Goal: Contribute content: Add original content to the website for others to see

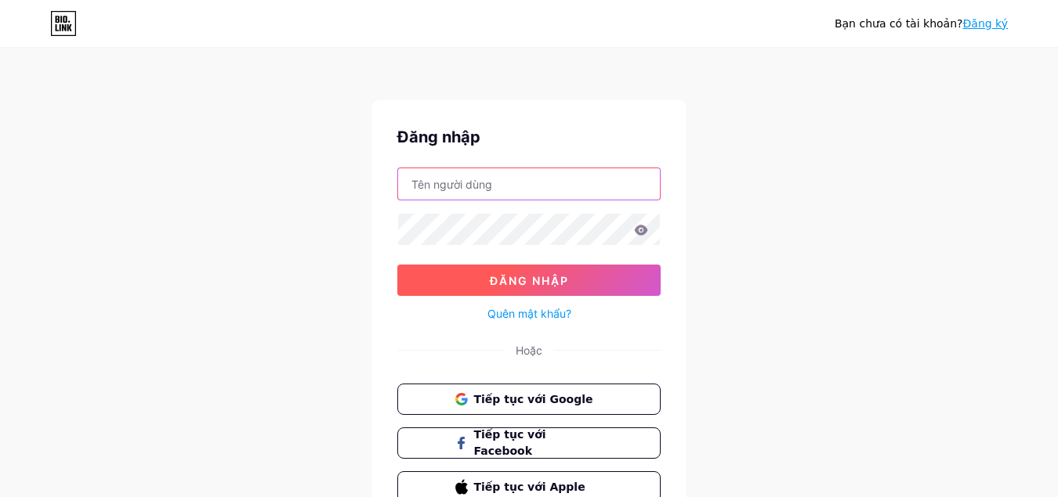
type input "[EMAIL_ADDRESS][DOMAIN_NAME]"
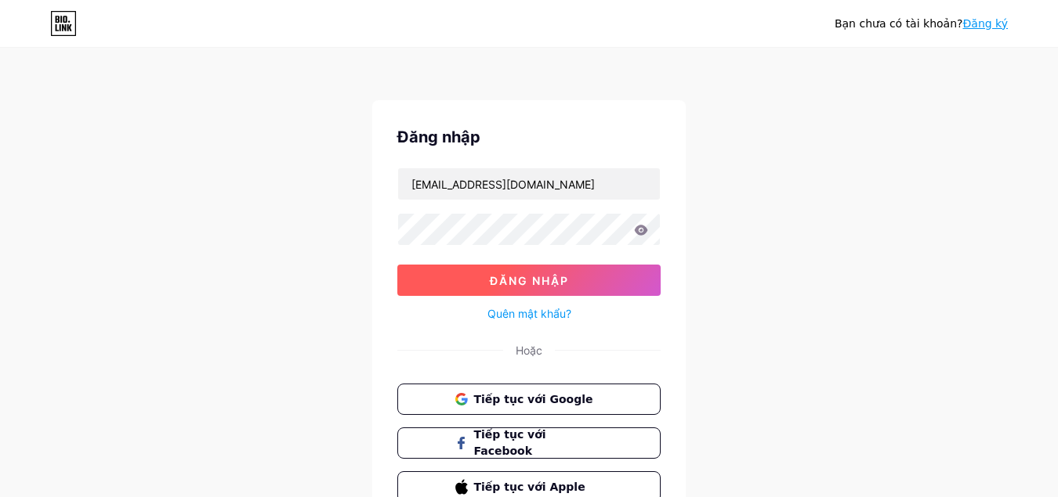
click at [530, 279] on font "Đăng nhập" at bounding box center [529, 280] width 79 height 13
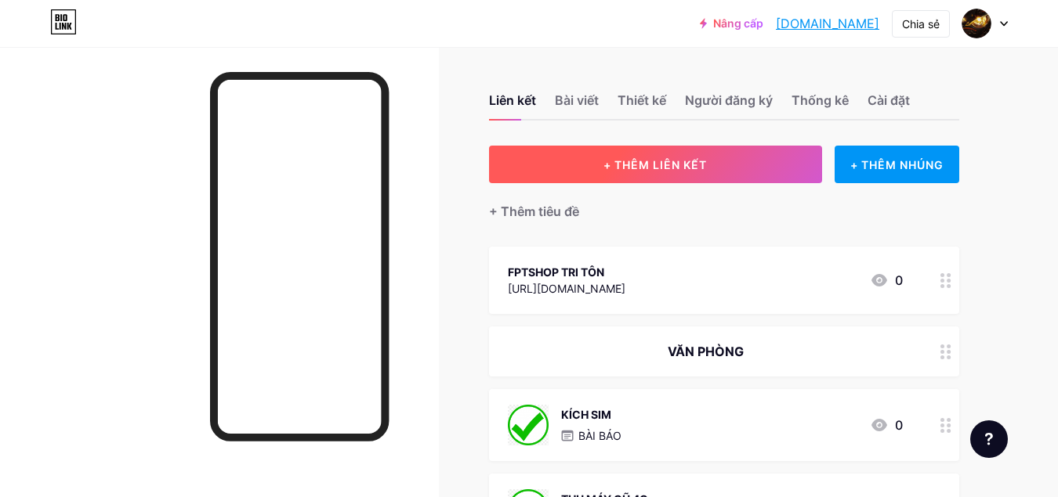
click at [673, 156] on button "+ THÊM LIÊN KẾT" at bounding box center [655, 165] width 333 height 38
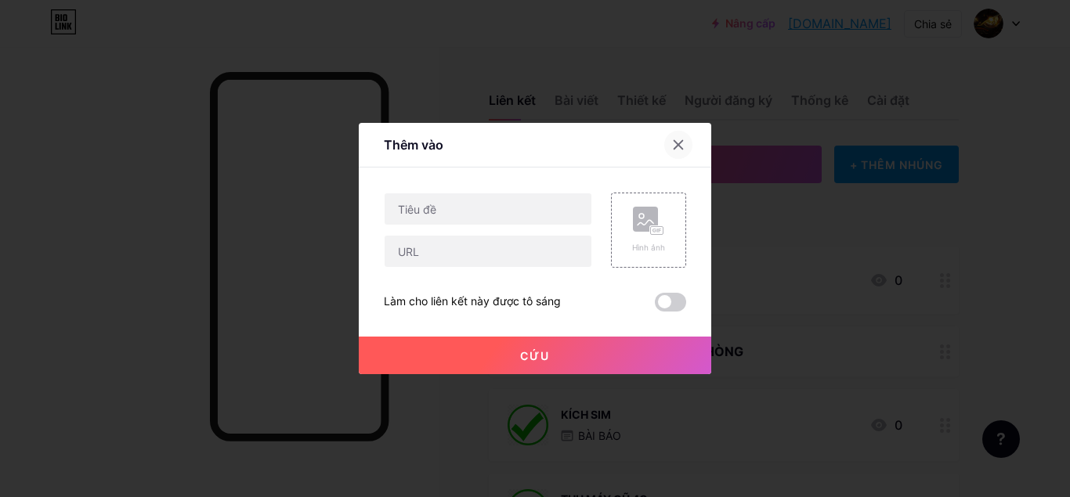
click at [674, 148] on icon at bounding box center [678, 145] width 13 height 13
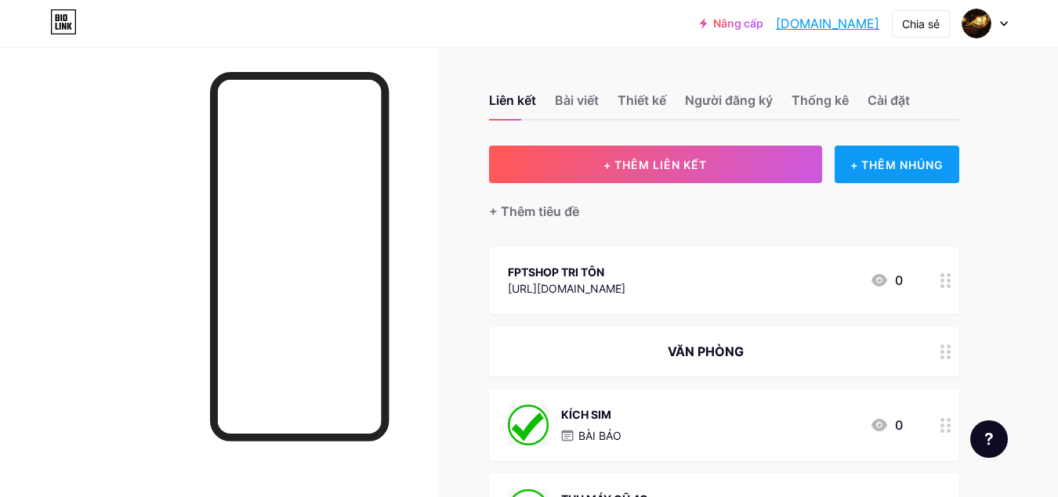
click at [879, 162] on font "+ THÊM NHÚNG" at bounding box center [896, 164] width 93 height 13
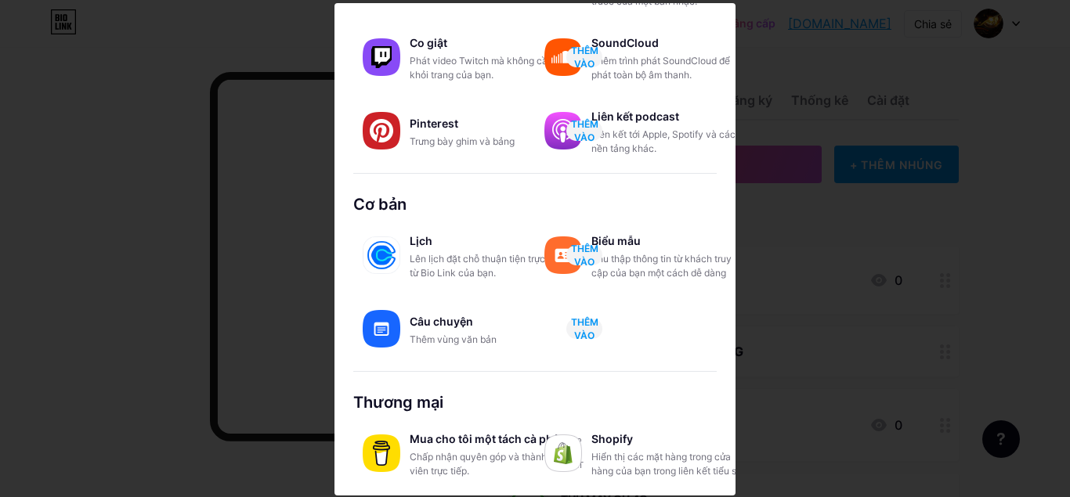
scroll to position [2, 0]
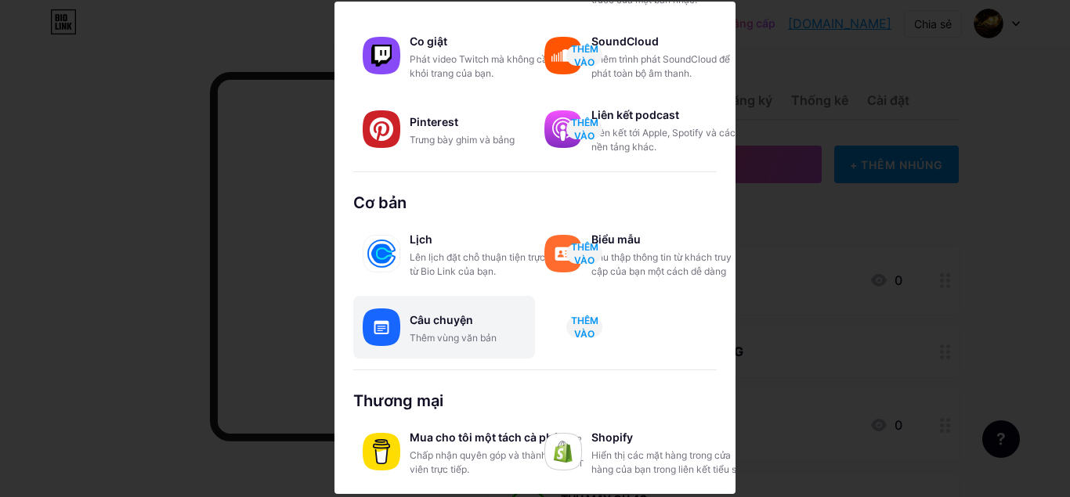
click at [465, 338] on font "Thêm vùng văn bản" at bounding box center [453, 338] width 87 height 12
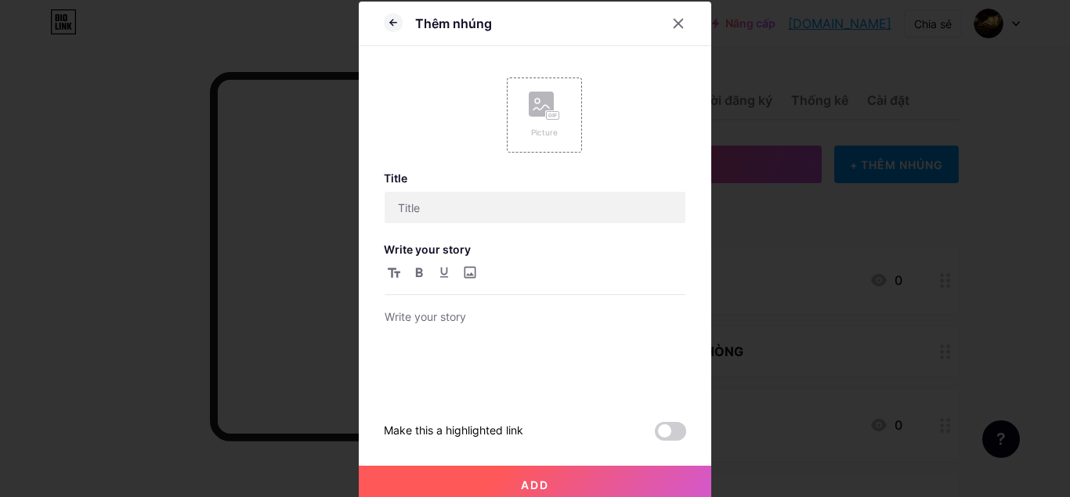
scroll to position [0, 0]
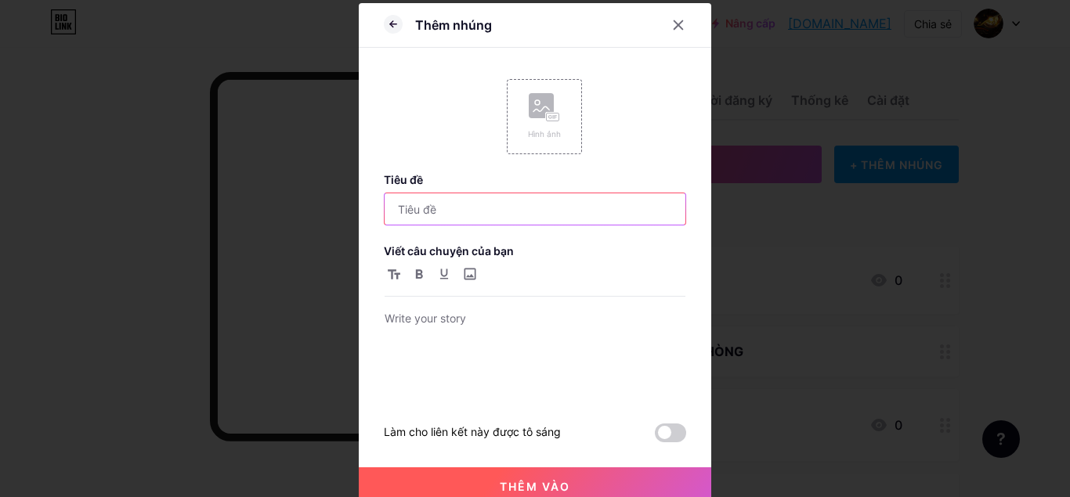
click at [495, 205] on input "text" at bounding box center [535, 208] width 301 height 31
type input "t"
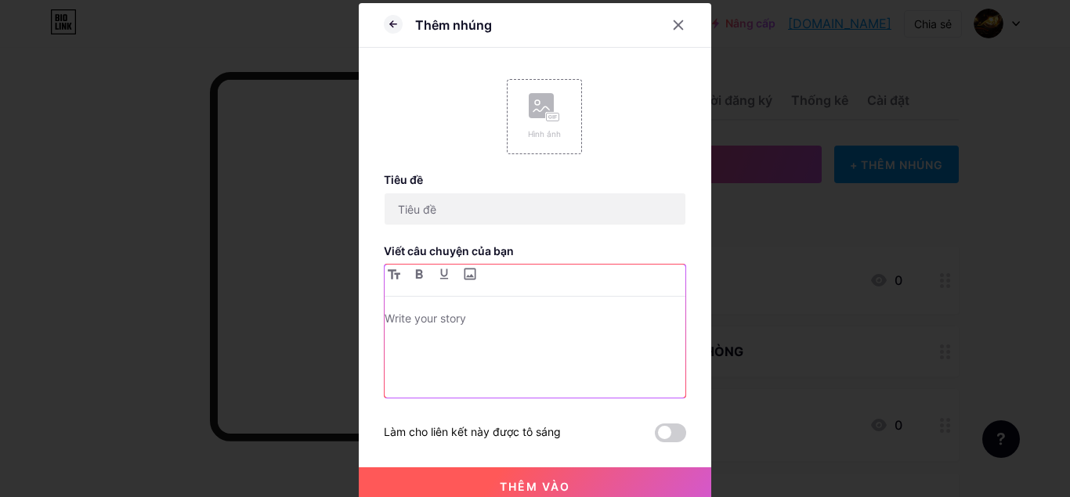
click at [410, 324] on p at bounding box center [535, 320] width 301 height 22
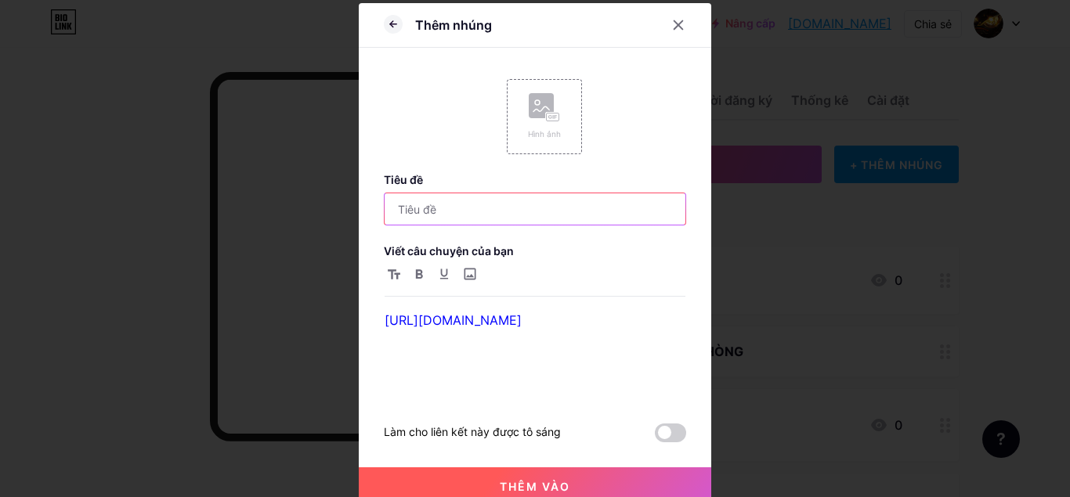
click at [468, 207] on input "text" at bounding box center [535, 208] width 301 height 31
type input "A"
type input "Á"
type input "CÁC APP CÔNG VIỆC FPT"
click at [582, 264] on div "[URL][DOMAIN_NAME]" at bounding box center [535, 331] width 302 height 135
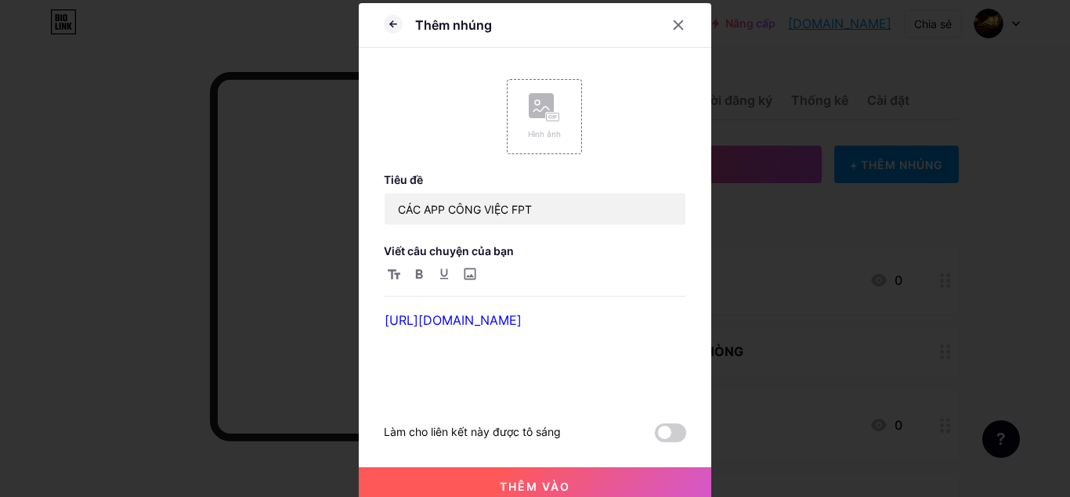
click at [376, 320] on div "Thêm nhúng Hình ảnh Tiêu đề CÁC APP CÔNG VIỆC FPT Viết câu chuyện của bạn [URL]…" at bounding box center [535, 254] width 353 height 502
click at [385, 318] on link "[URL][DOMAIN_NAME]" at bounding box center [453, 321] width 137 height 16
click at [570, 330] on p "[URL][DOMAIN_NAME]" at bounding box center [535, 320] width 301 height 22
drag, startPoint x: 568, startPoint y: 320, endPoint x: 386, endPoint y: 313, distance: 181.9
click at [373, 313] on div "Thêm nhúng Hình ảnh Tiêu đề CÁC APP CÔNG VIỆC FPT Viết câu chuyện của bạn [URL]…" at bounding box center [535, 254] width 353 height 502
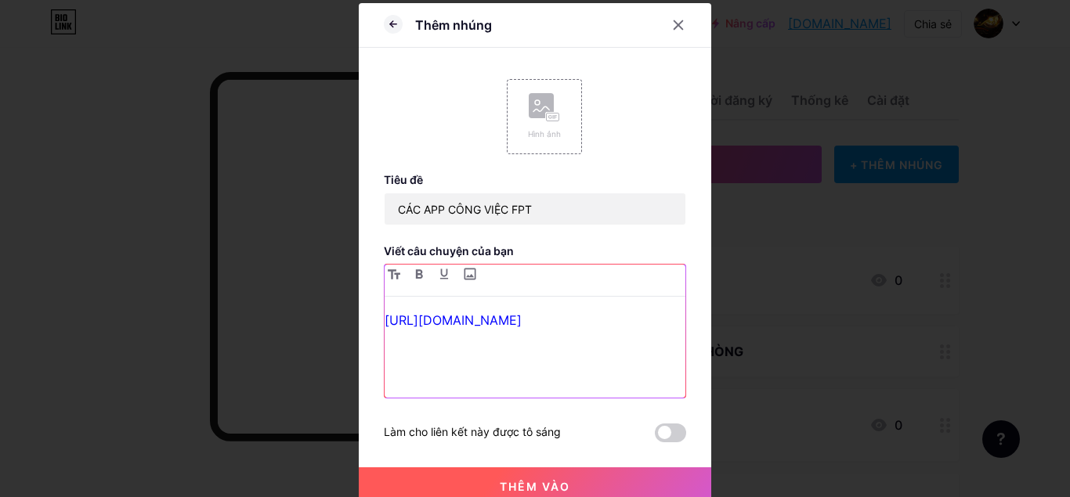
click at [522, 378] on div "[URL][DOMAIN_NAME]" at bounding box center [535, 353] width 301 height 89
click at [385, 321] on link "[URL][DOMAIN_NAME]" at bounding box center [453, 321] width 137 height 16
click at [584, 324] on p "[URL][DOMAIN_NAME]" at bounding box center [535, 320] width 301 height 22
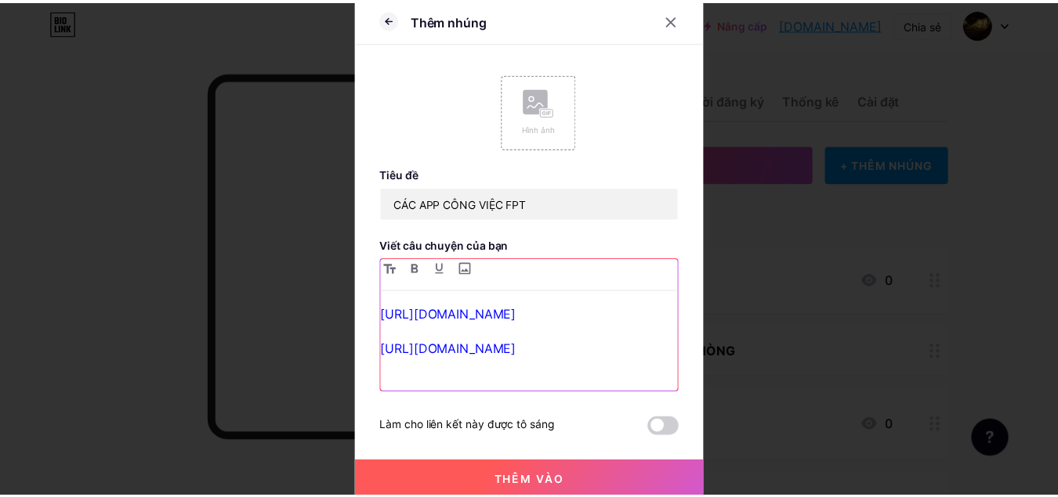
scroll to position [11, 0]
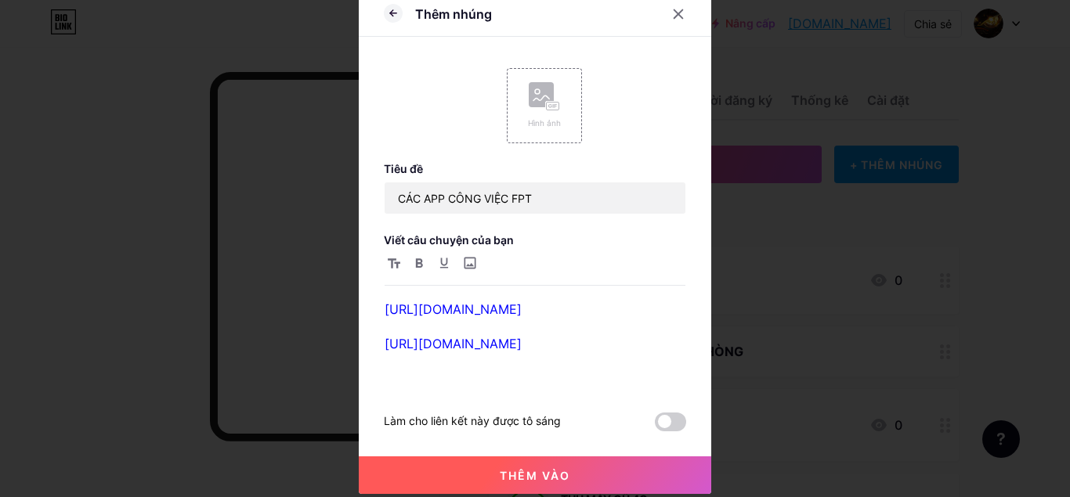
click at [533, 478] on font "Thêm vào" at bounding box center [535, 475] width 71 height 13
